Goal: Navigation & Orientation: Find specific page/section

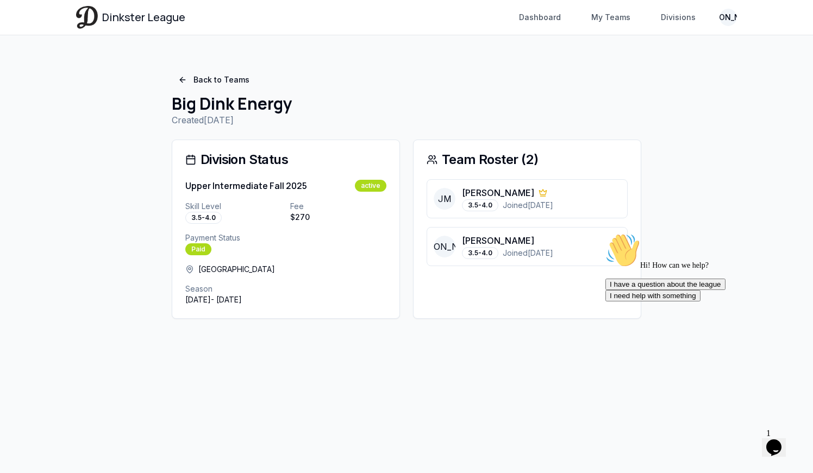
drag, startPoint x: 9, startPoint y: 7, endPoint x: 18, endPoint y: 15, distance: 12.7
click at [752, 439] on div "Dinkster League Dashboard My Teams Divisions JO Toggle navigation menu Dashboar…" at bounding box center [406, 236] width 813 height 473
click at [781, 440] on icon "Chat widget" at bounding box center [773, 448] width 15 height 16
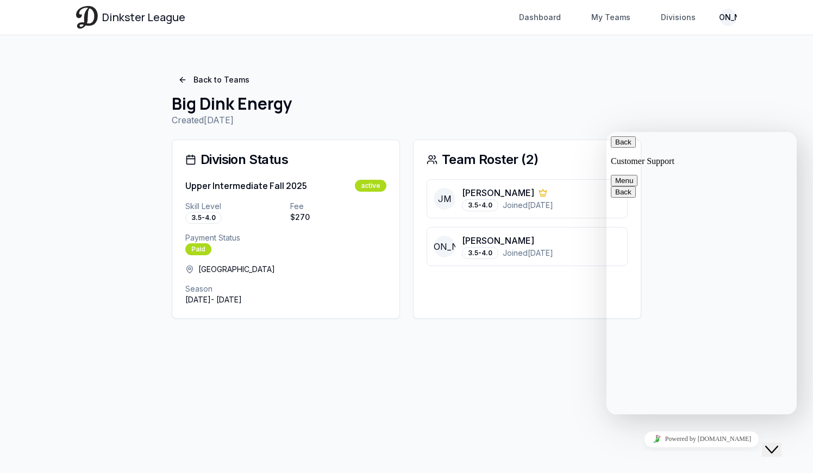
click at [638, 175] on button "Menu" at bounding box center [624, 180] width 27 height 11
click at [634, 94] on h1 "Big Dink Energy" at bounding box center [407, 104] width 470 height 20
click at [589, 95] on h1 "Big Dink Energy" at bounding box center [407, 104] width 470 height 20
click at [554, 123] on p "Created 9/3/2025" at bounding box center [407, 120] width 470 height 13
click at [548, 97] on h1 "Big Dink Energy" at bounding box center [407, 104] width 470 height 20
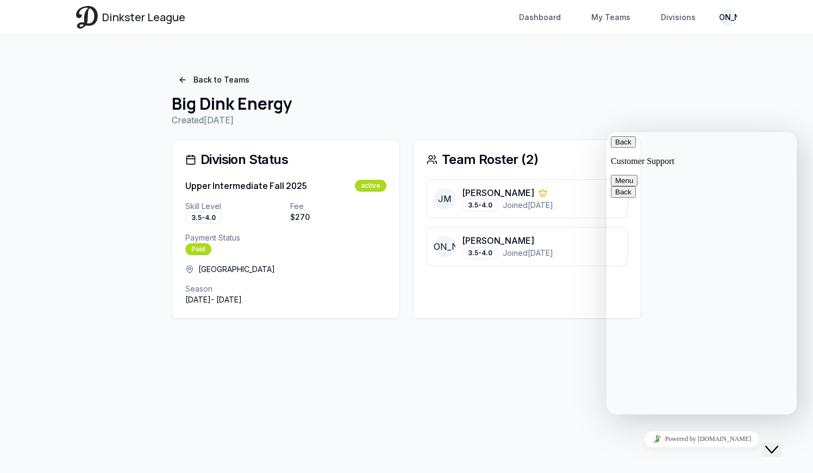
click at [772, 444] on icon "Close Chat This icon closes the chat window." at bounding box center [771, 450] width 13 height 13
